Goal: Feedback & Contribution: Leave review/rating

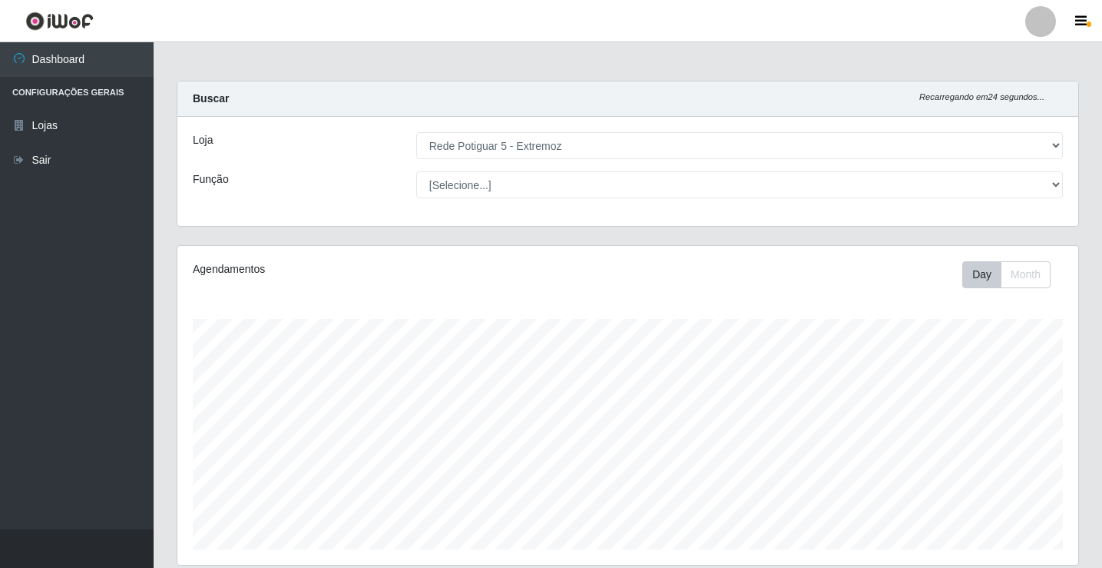
select select "79"
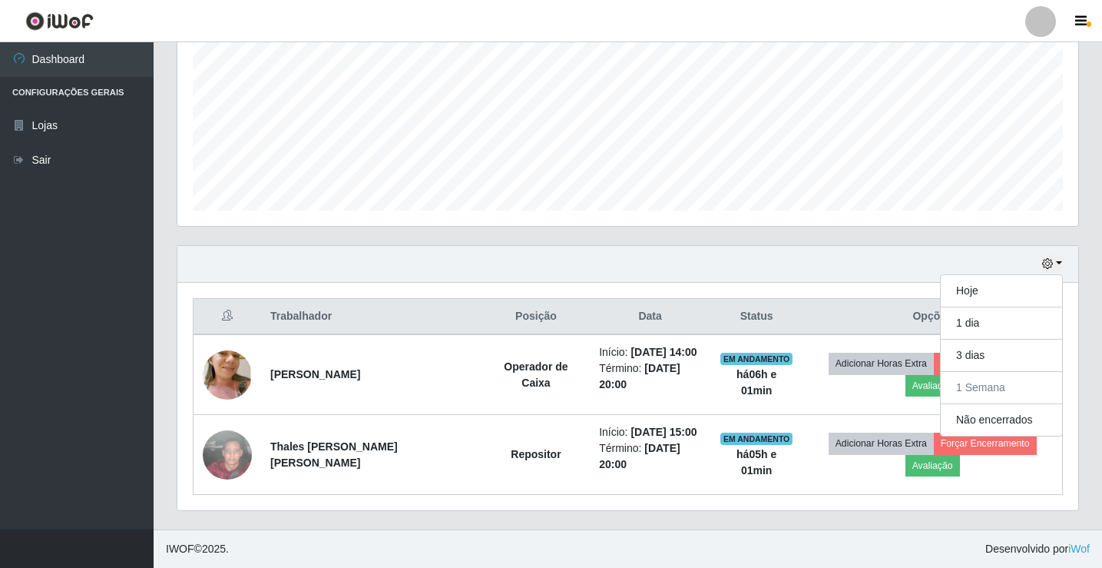
scroll to position [319, 901]
click at [875, 263] on div "Hoje 1 dia 3 dias 1 Semana Não encerrados" at bounding box center [627, 264] width 901 height 37
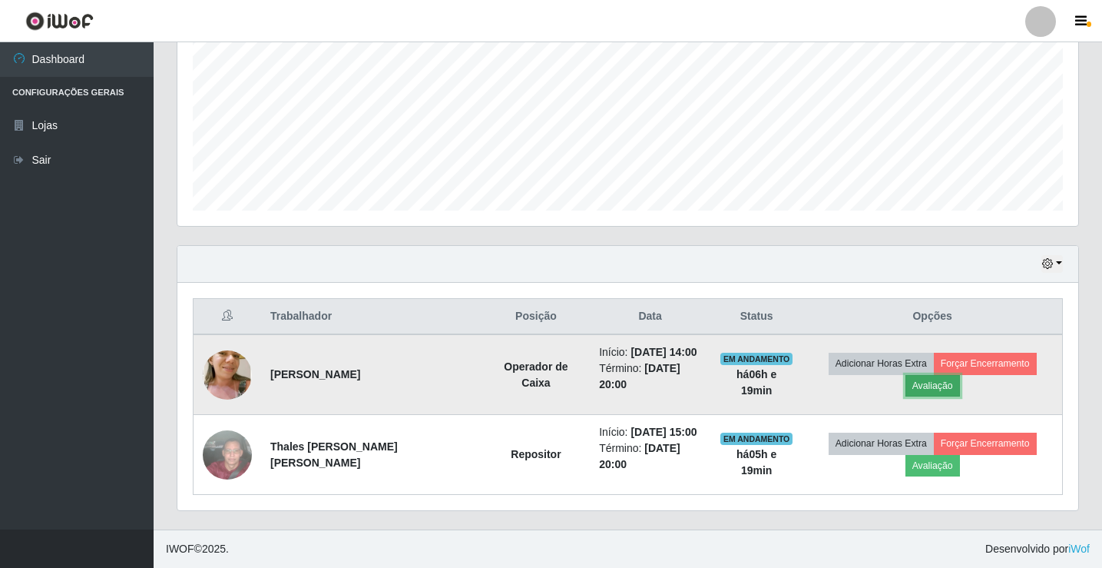
click at [929, 384] on button "Avaliação" at bounding box center [932, 386] width 55 height 22
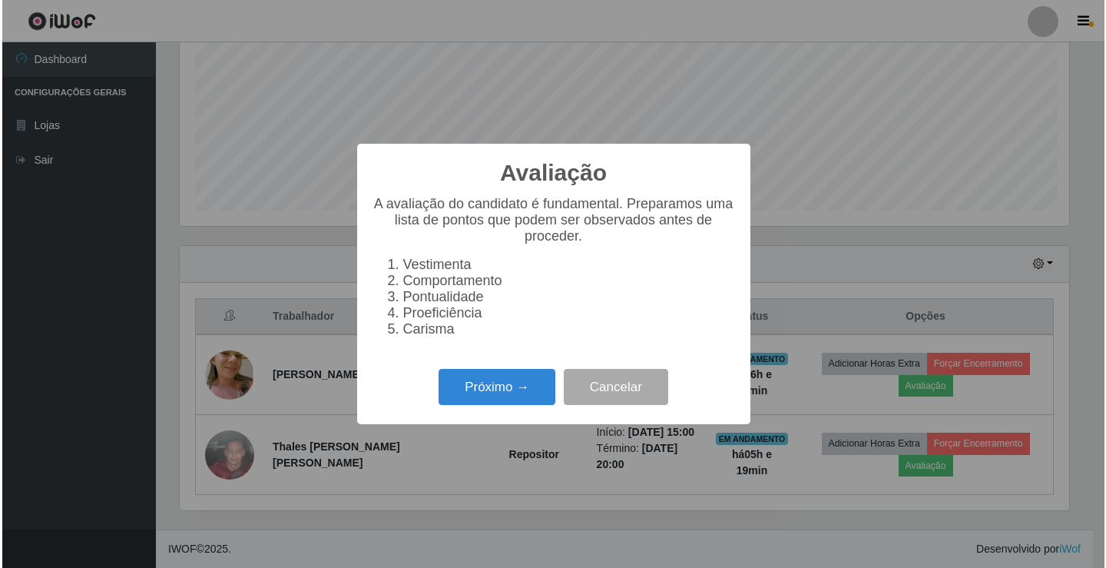
scroll to position [319, 893]
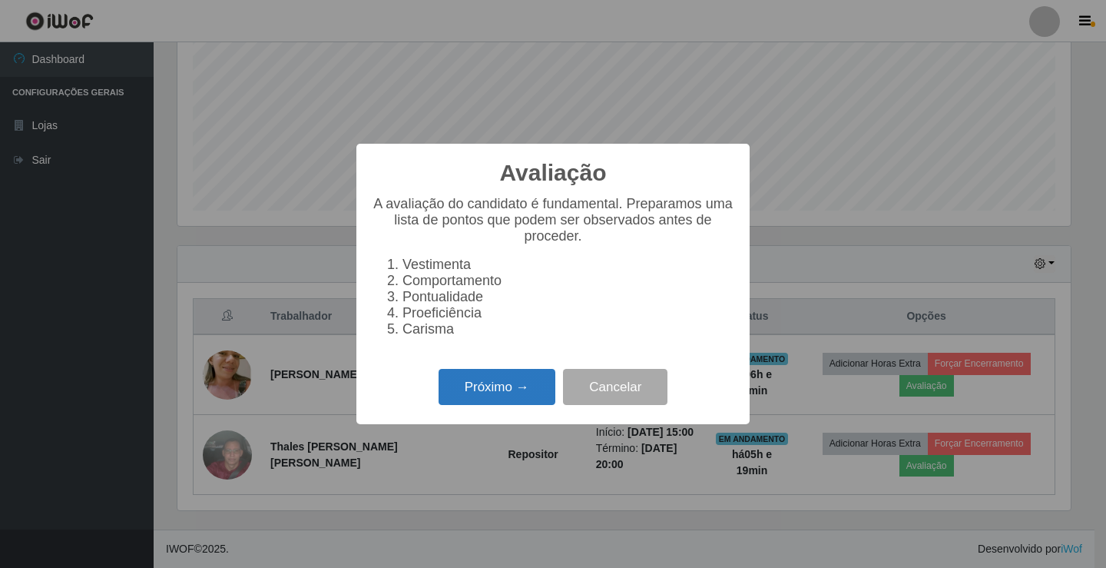
click at [464, 386] on button "Próximo →" at bounding box center [496, 387] width 117 height 36
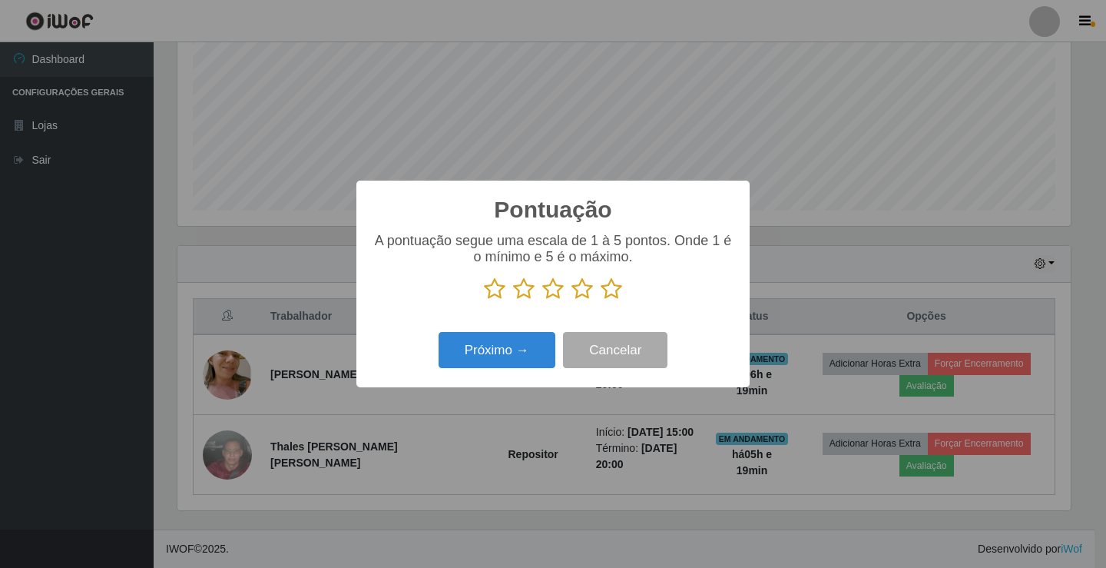
scroll to position [767627, 767053]
click at [612, 290] on icon at bounding box center [612, 288] width 22 height 23
click at [601, 300] on input "radio" at bounding box center [601, 300] width 0 height 0
click at [493, 358] on button "Próximo →" at bounding box center [496, 350] width 117 height 36
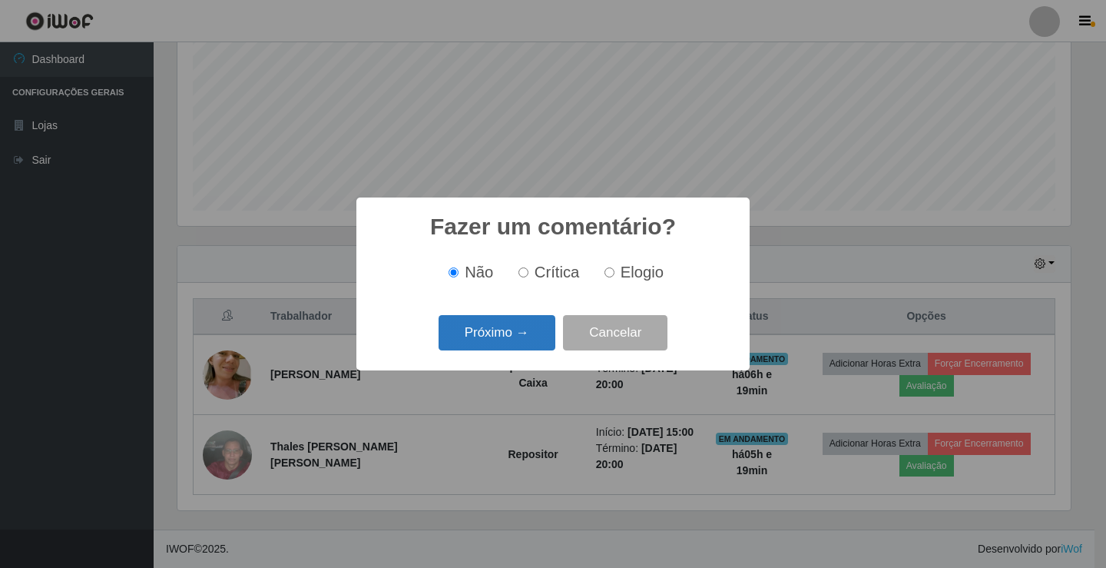
click at [505, 338] on button "Próximo →" at bounding box center [496, 333] width 117 height 36
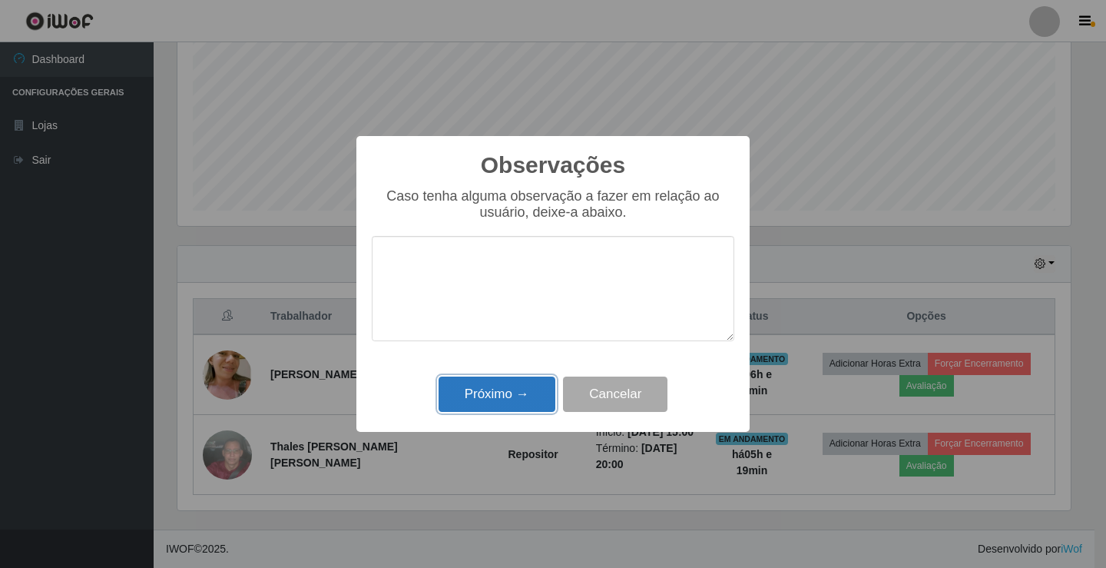
click at [521, 403] on button "Próximo →" at bounding box center [496, 394] width 117 height 36
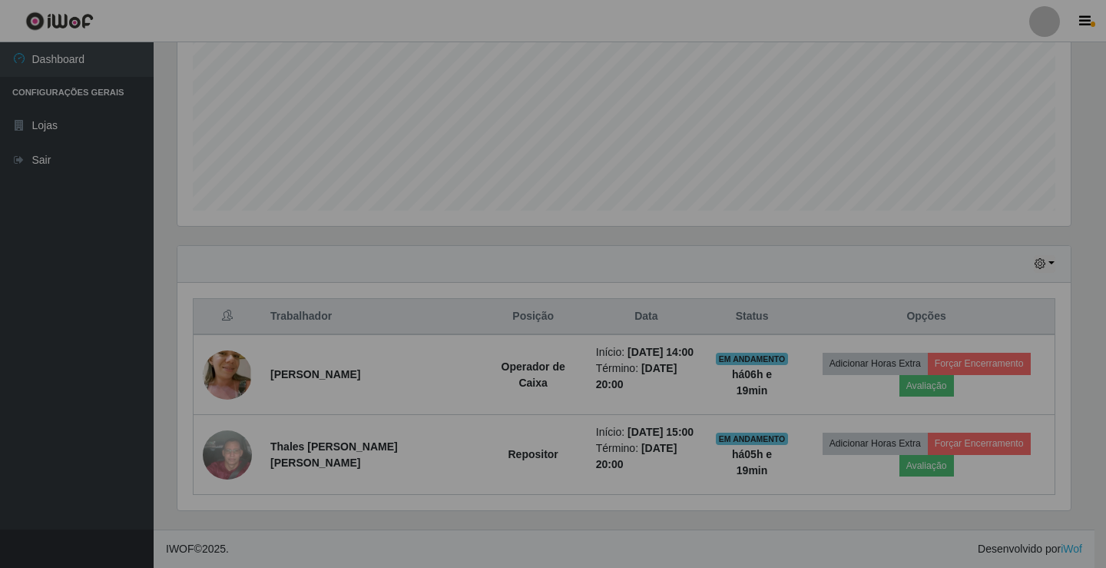
scroll to position [319, 901]
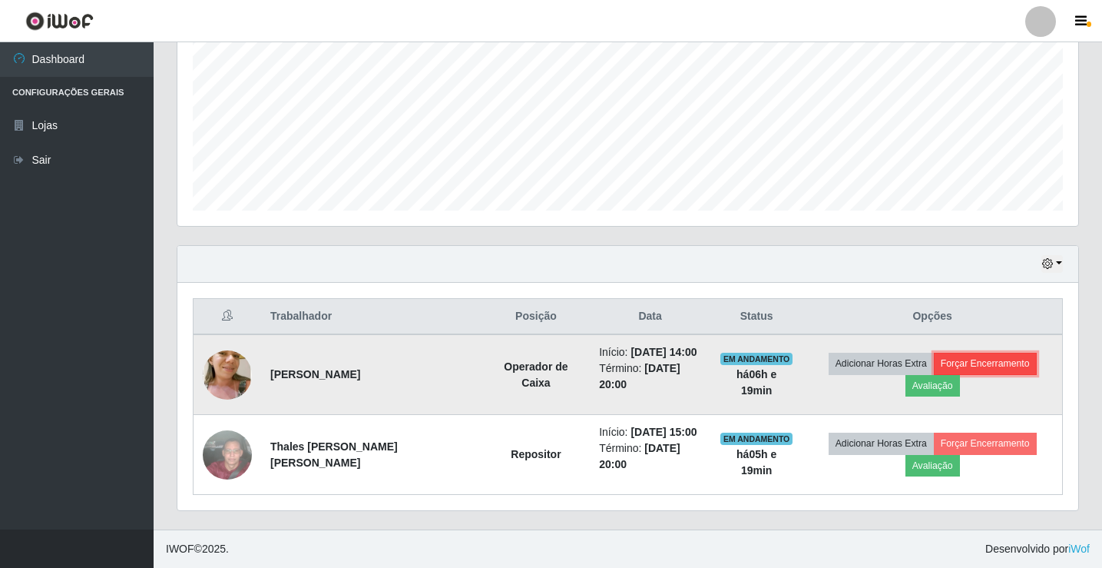
click at [989, 364] on button "Forçar Encerramento" at bounding box center [985, 363] width 103 height 22
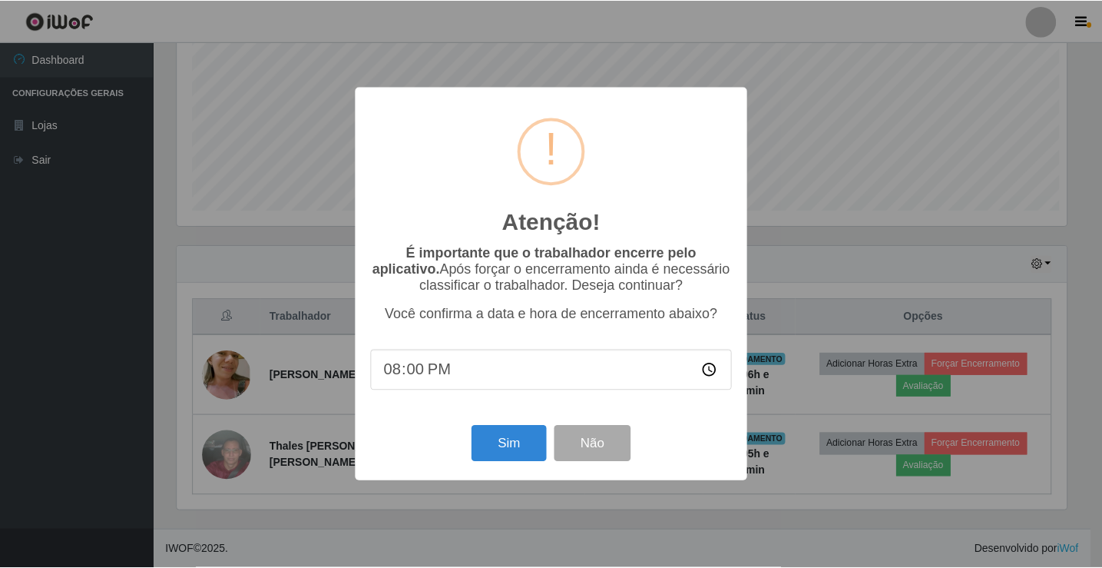
scroll to position [319, 893]
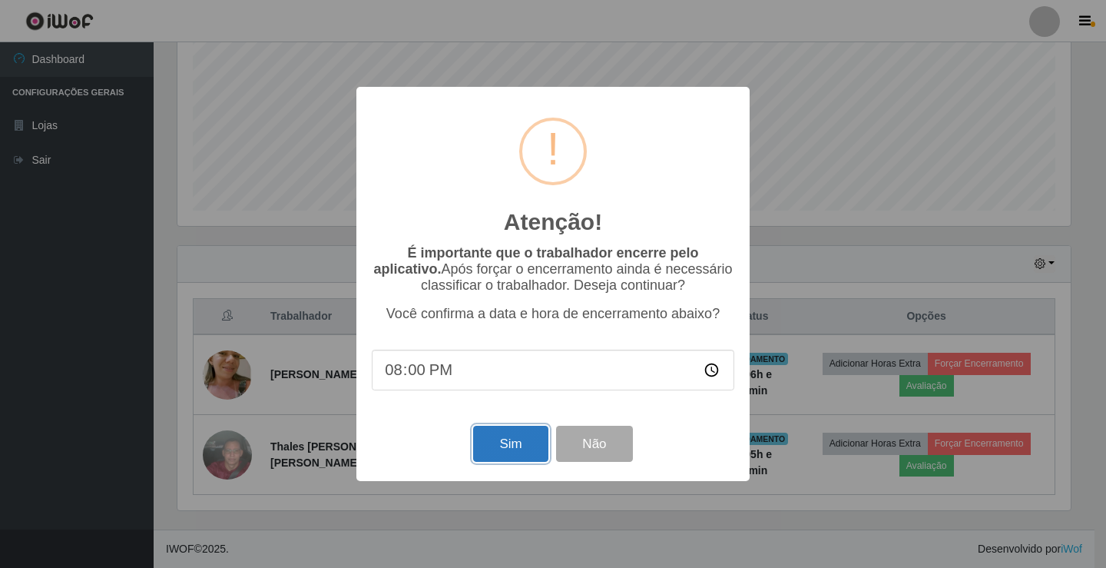
click at [512, 448] on button "Sim" at bounding box center [510, 443] width 74 height 36
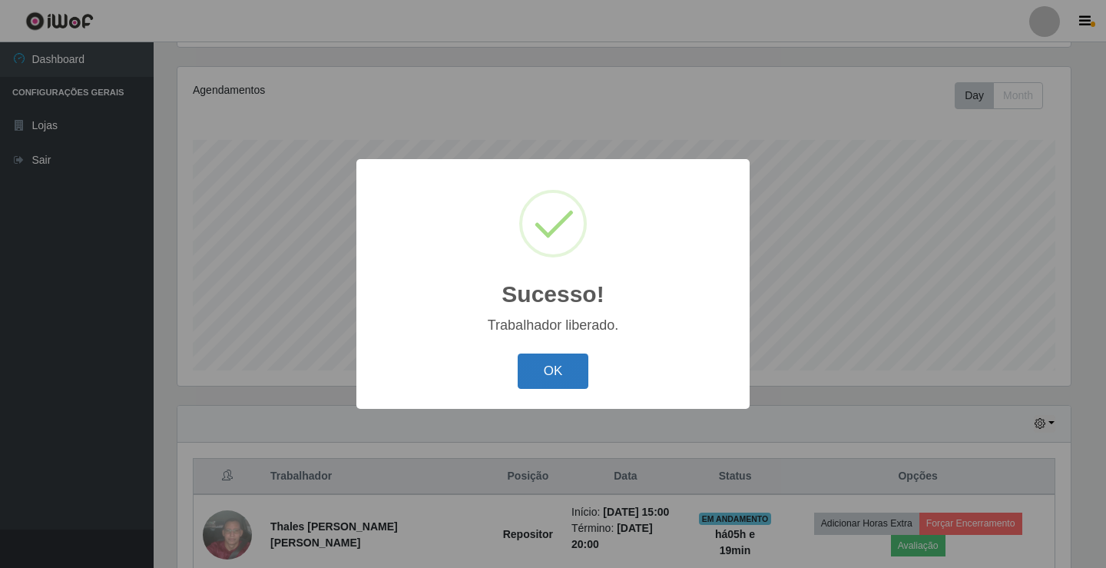
click at [559, 372] on button "OK" at bounding box center [553, 371] width 71 height 36
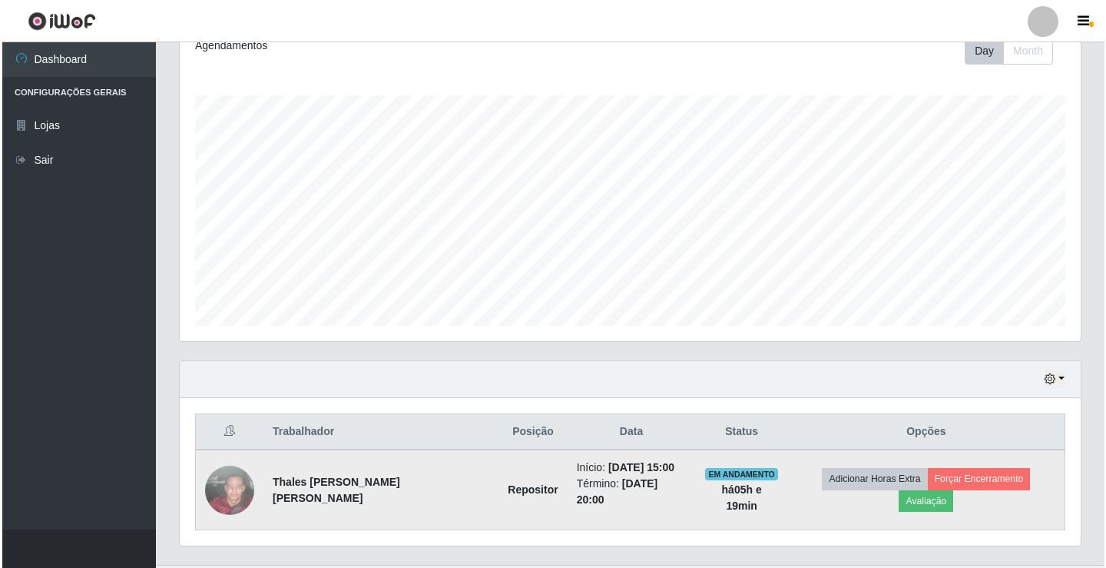
scroll to position [247, 0]
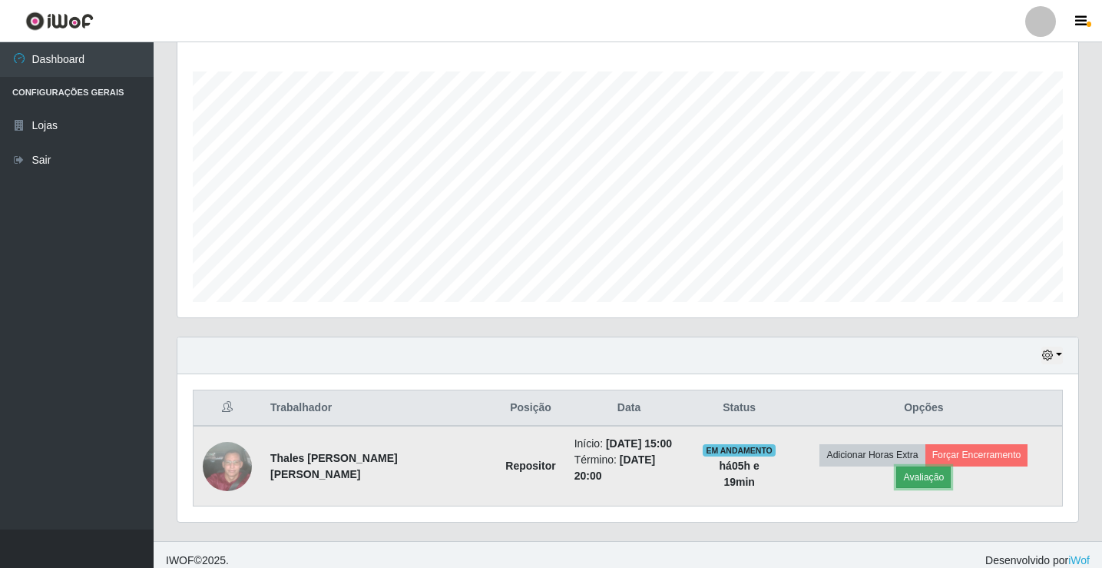
click at [951, 466] on button "Avaliação" at bounding box center [923, 477] width 55 height 22
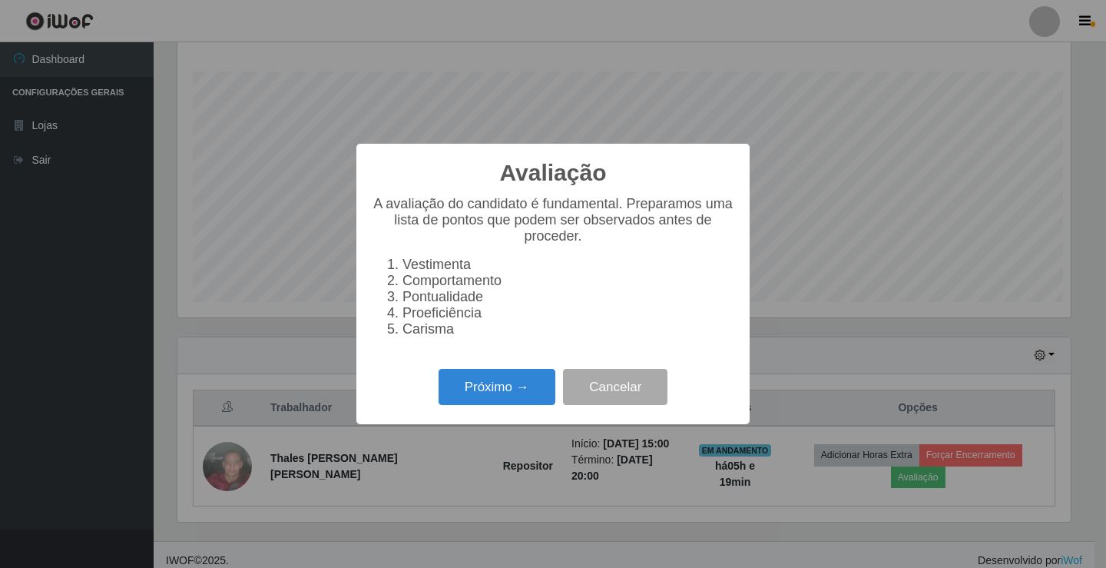
scroll to position [319, 893]
click at [498, 395] on button "Próximo →" at bounding box center [496, 387] width 117 height 36
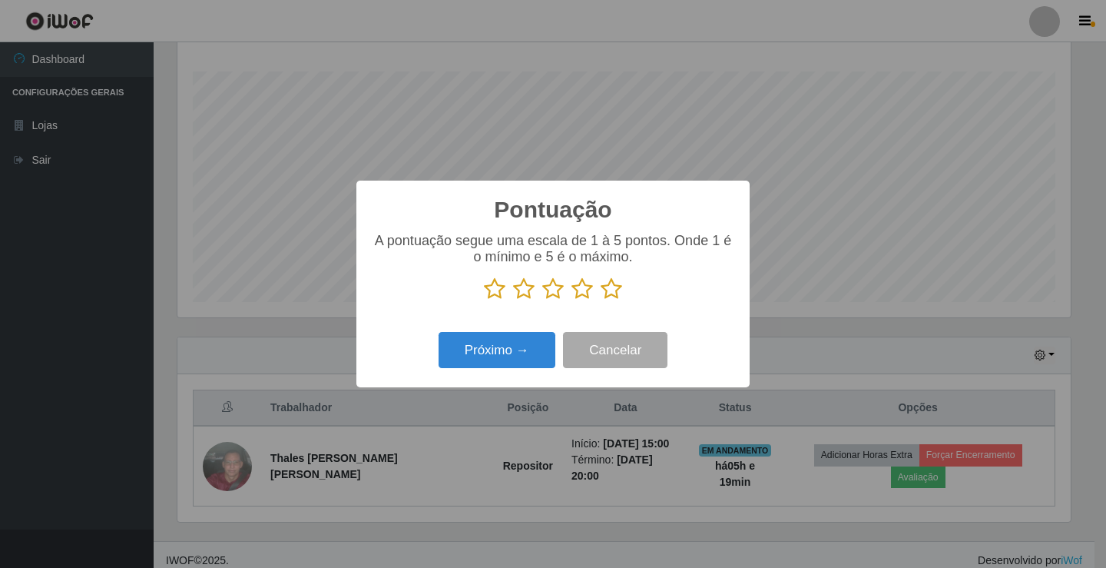
scroll to position [767627, 767053]
click at [611, 291] on icon at bounding box center [612, 288] width 22 height 23
click at [601, 300] on input "radio" at bounding box center [601, 300] width 0 height 0
click at [491, 347] on button "Próximo →" at bounding box center [496, 350] width 117 height 36
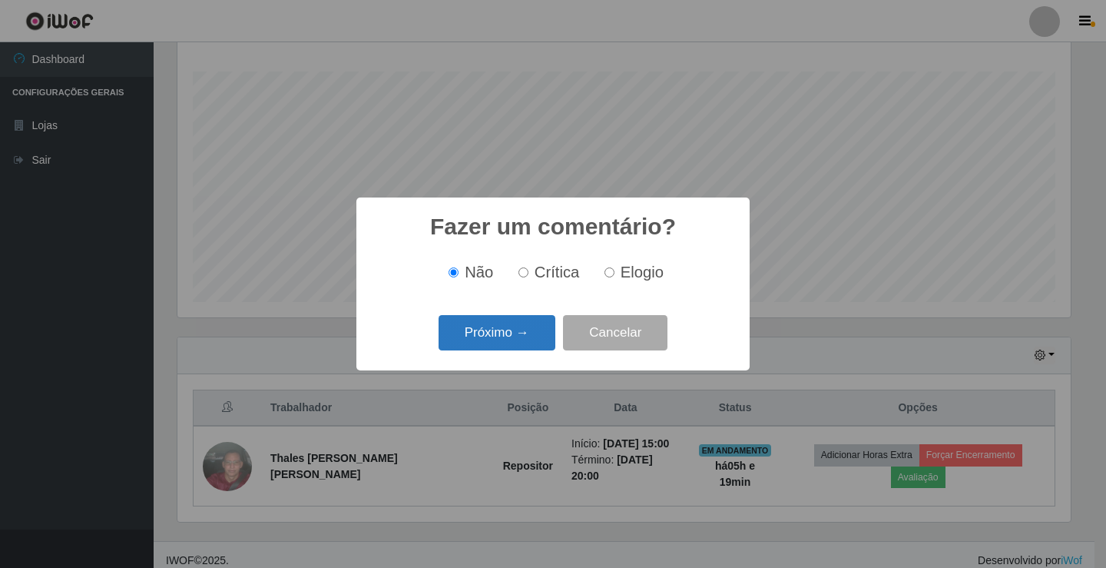
click at [511, 339] on button "Próximo →" at bounding box center [496, 333] width 117 height 36
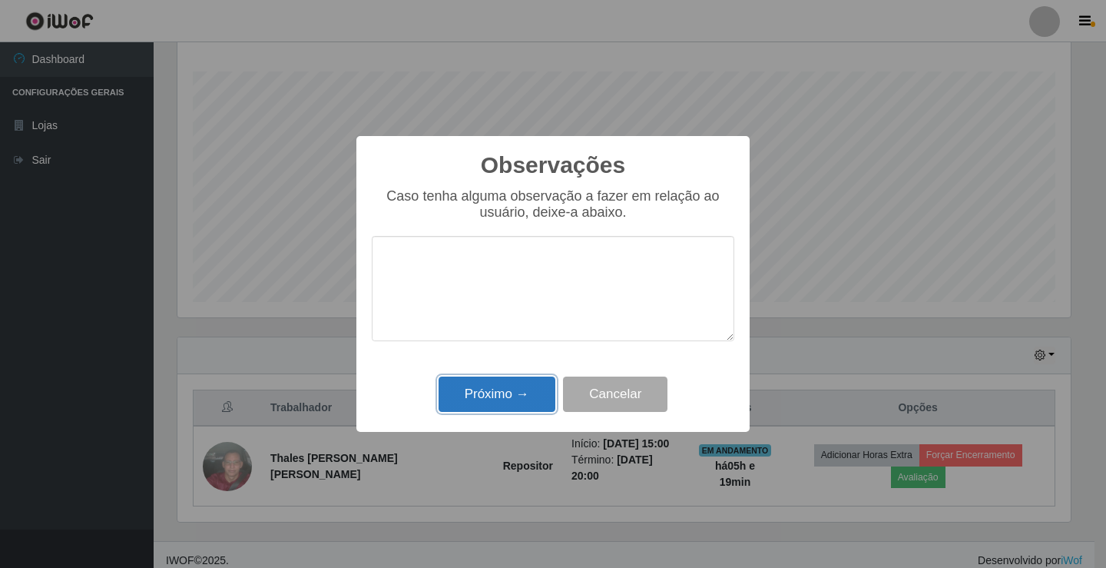
click at [523, 395] on button "Próximo →" at bounding box center [496, 394] width 117 height 36
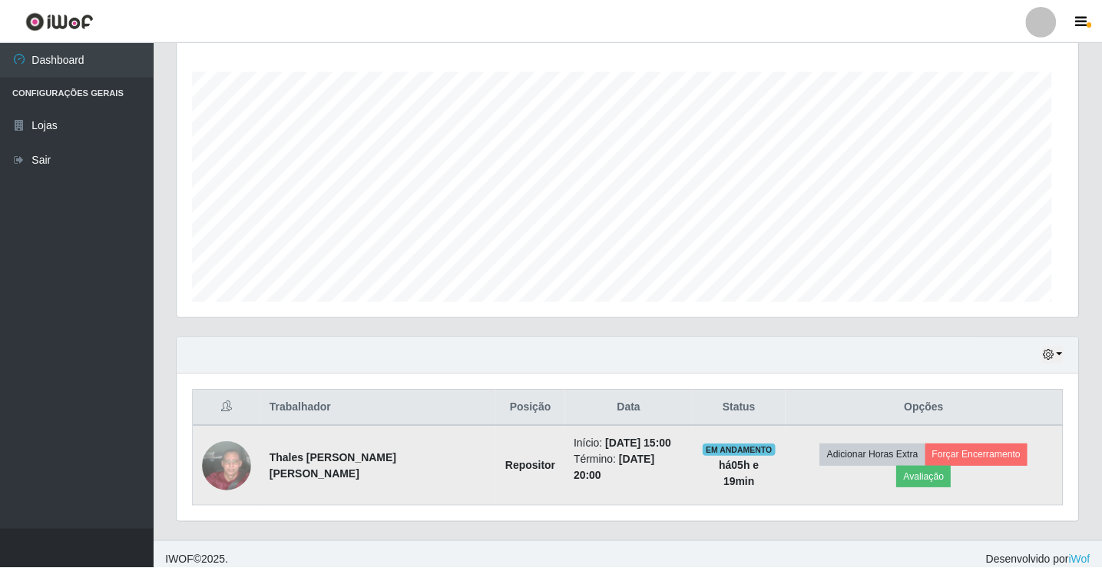
scroll to position [319, 901]
click at [932, 455] on button "Forçar Encerramento" at bounding box center [976, 455] width 103 height 22
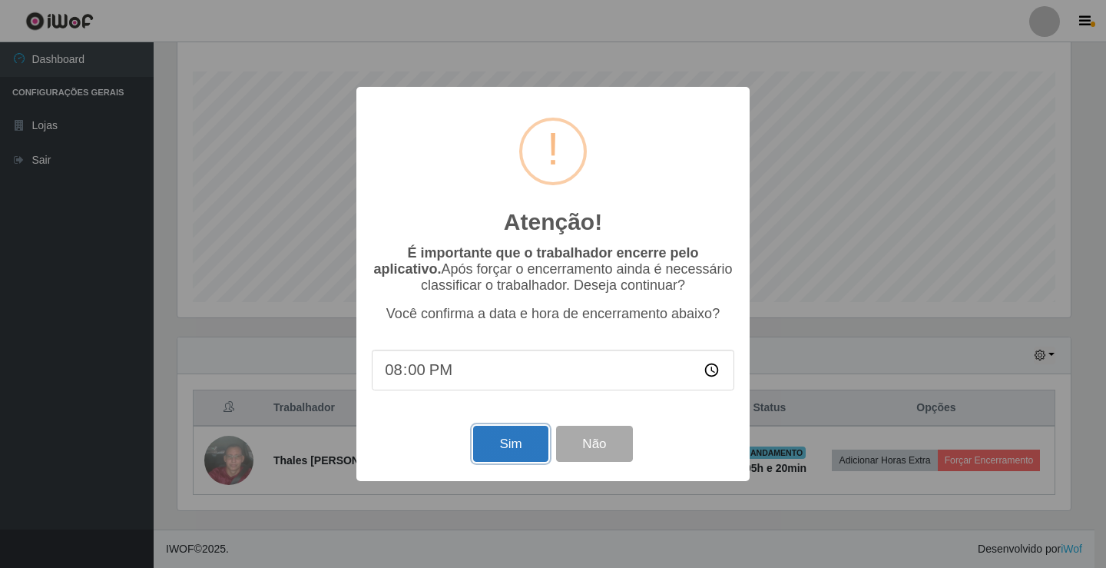
click at [505, 446] on button "Sim" at bounding box center [510, 443] width 74 height 36
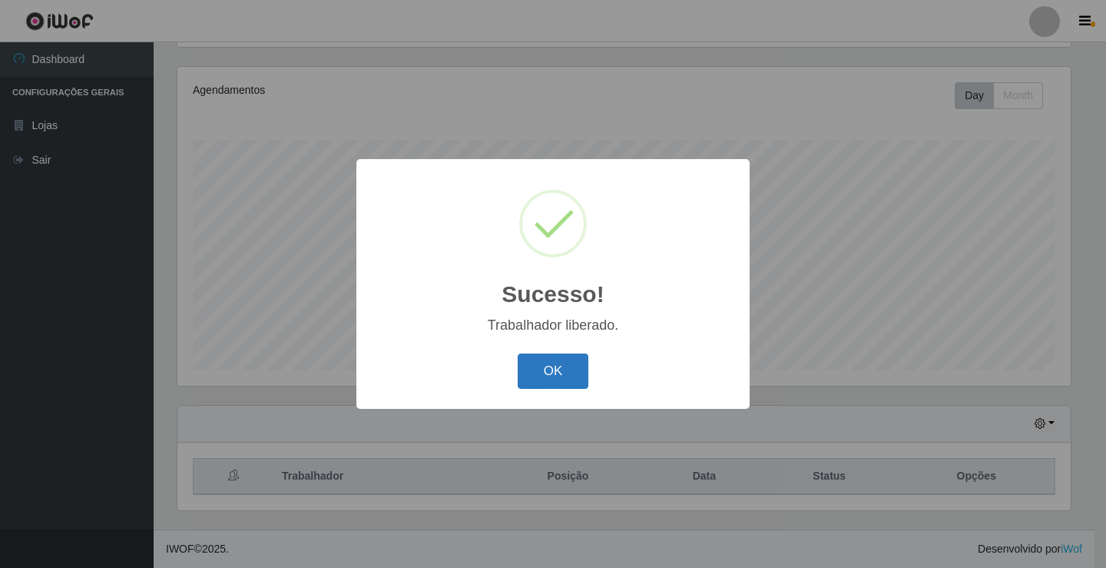
click at [566, 375] on button "OK" at bounding box center [553, 371] width 71 height 36
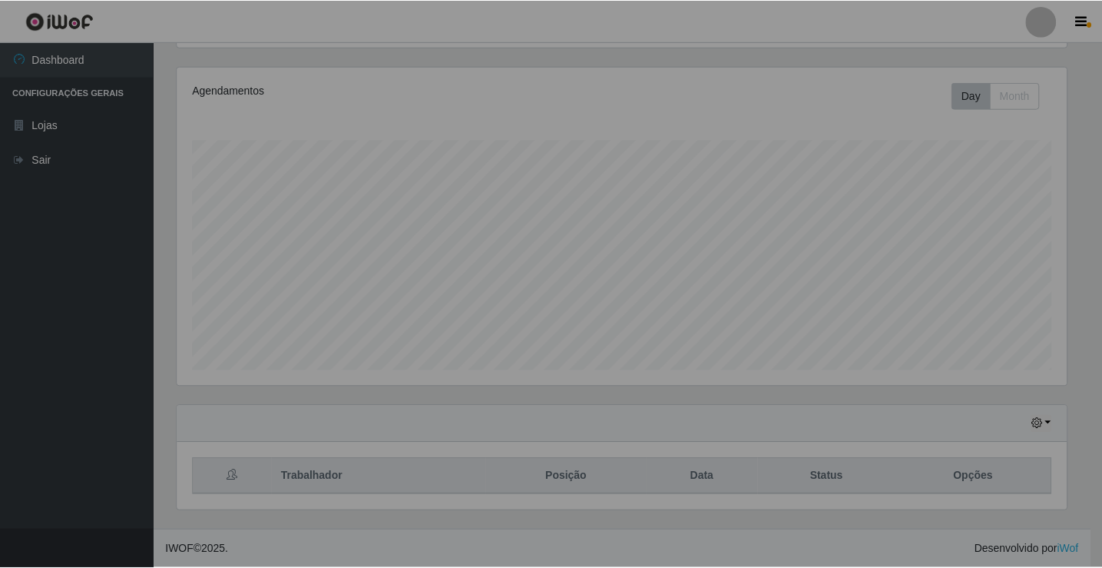
scroll to position [0, 0]
